Goal: Task Accomplishment & Management: Use online tool/utility

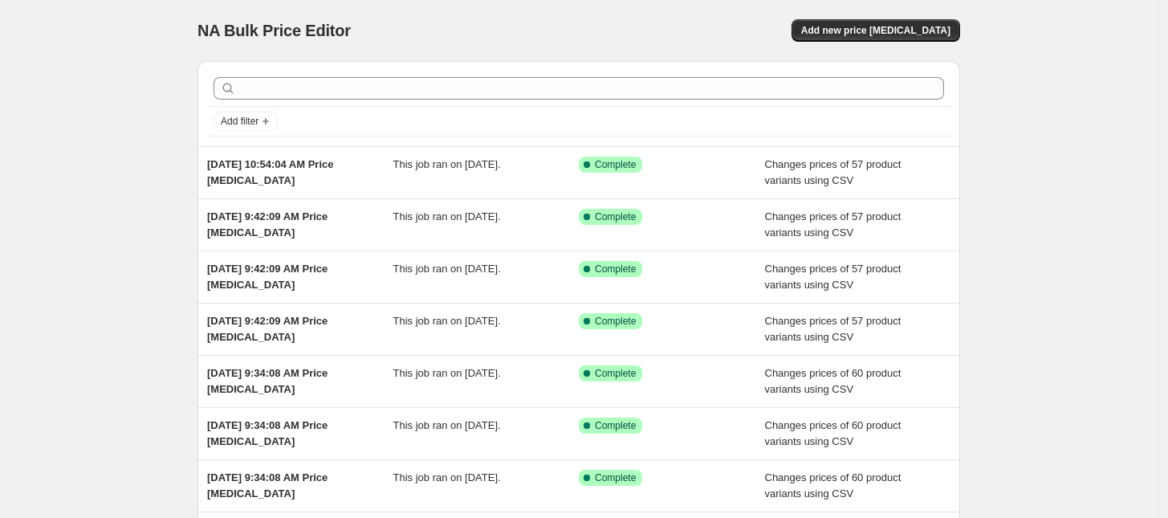
click at [887, 13] on div "NA Bulk Price Editor. This page is ready NA Bulk Price Editor Add new price [ME…" at bounding box center [578, 30] width 762 height 61
click at [875, 33] on span "Add new price [MEDICAL_DATA]" at bounding box center [875, 30] width 149 height 13
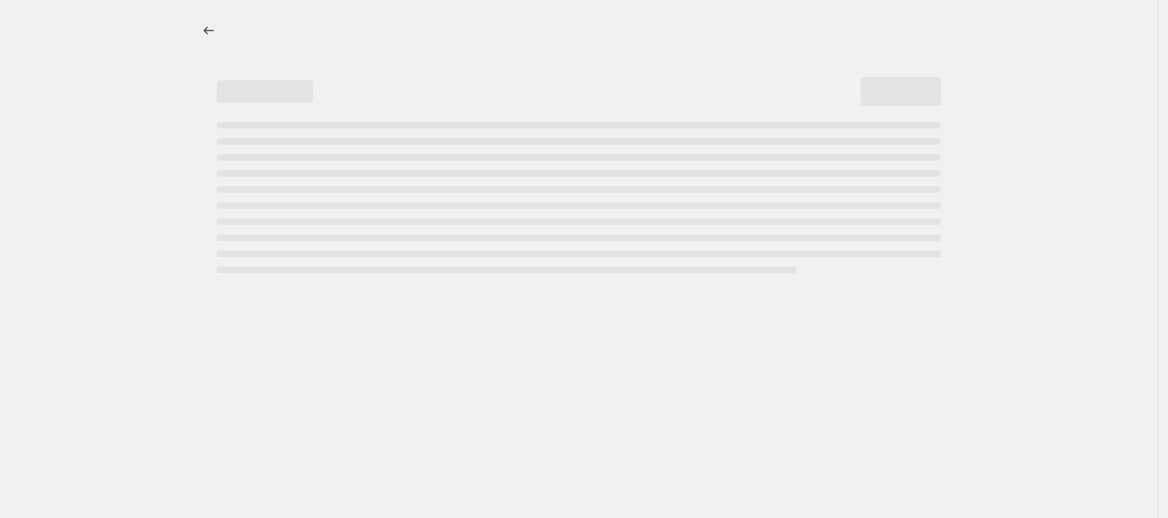
select select "percentage"
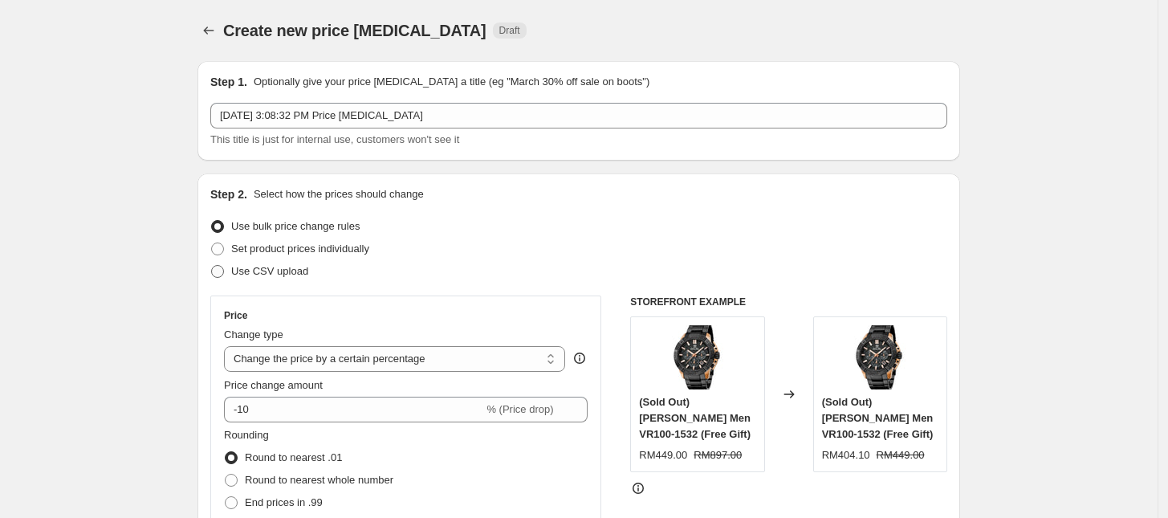
click at [269, 277] on span "Use CSV upload" at bounding box center [269, 271] width 77 height 12
click at [212, 266] on input "Use CSV upload" at bounding box center [211, 265] width 1 height 1
radio input "true"
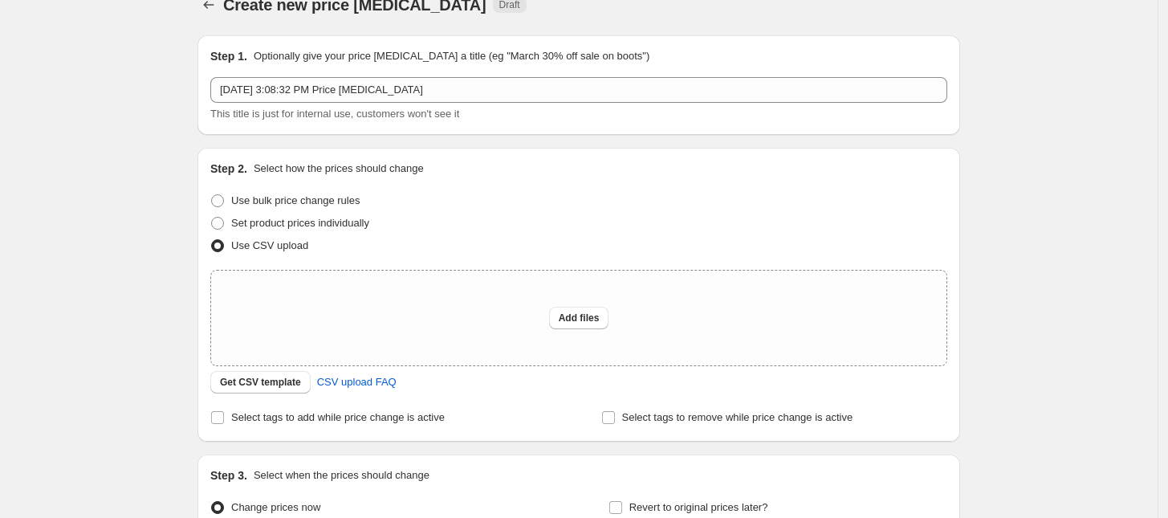
scroll to position [100, 0]
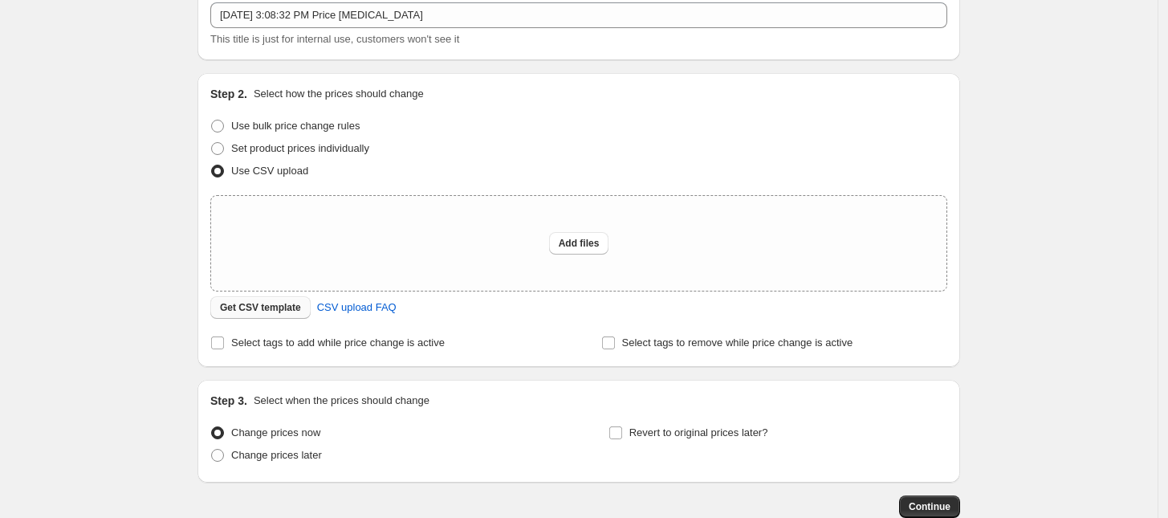
click at [258, 308] on span "Get CSV template" at bounding box center [260, 307] width 81 height 13
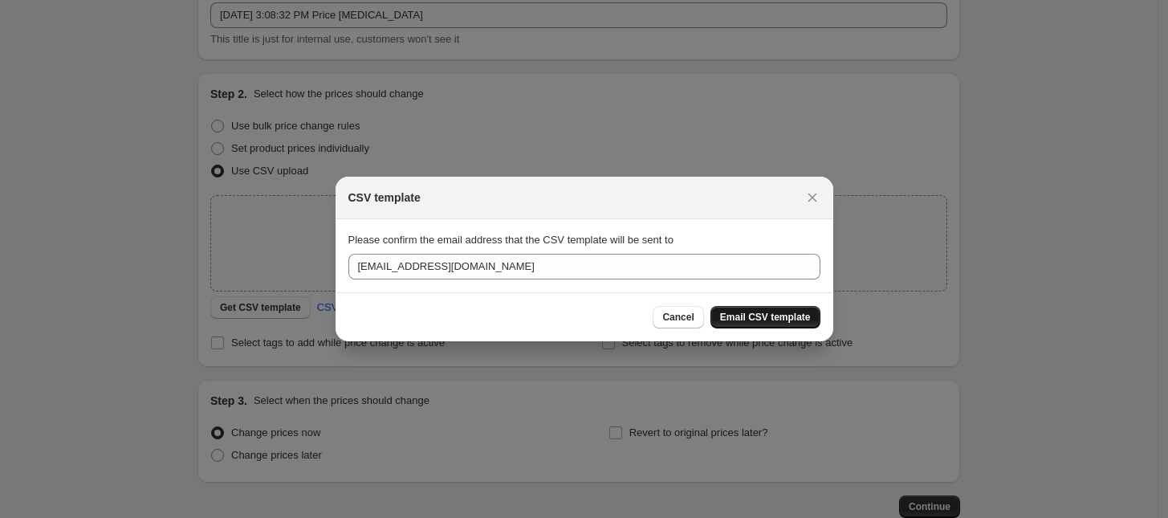
click at [754, 309] on button "Email CSV template" at bounding box center [765, 317] width 110 height 22
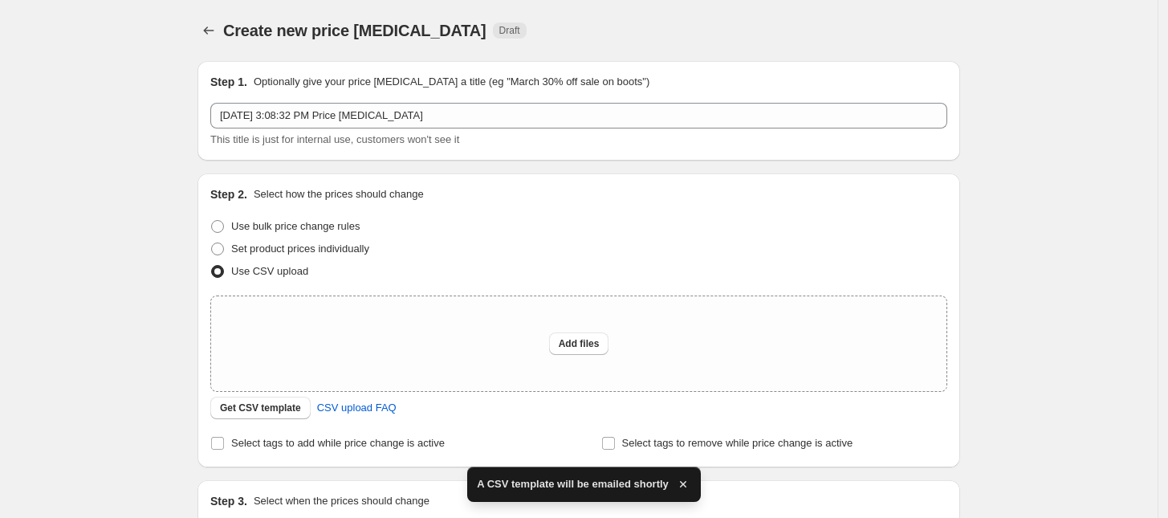
scroll to position [100, 0]
